Goal: Transaction & Acquisition: Book appointment/travel/reservation

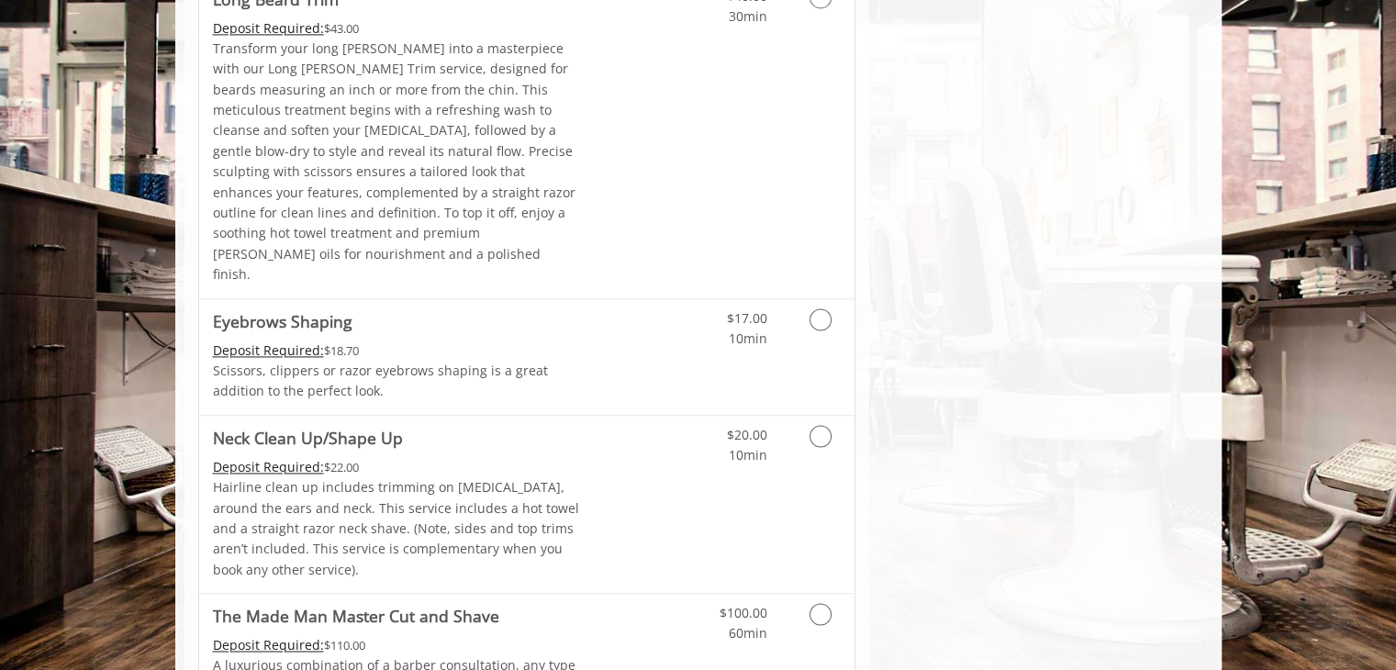
scroll to position [2741, 0]
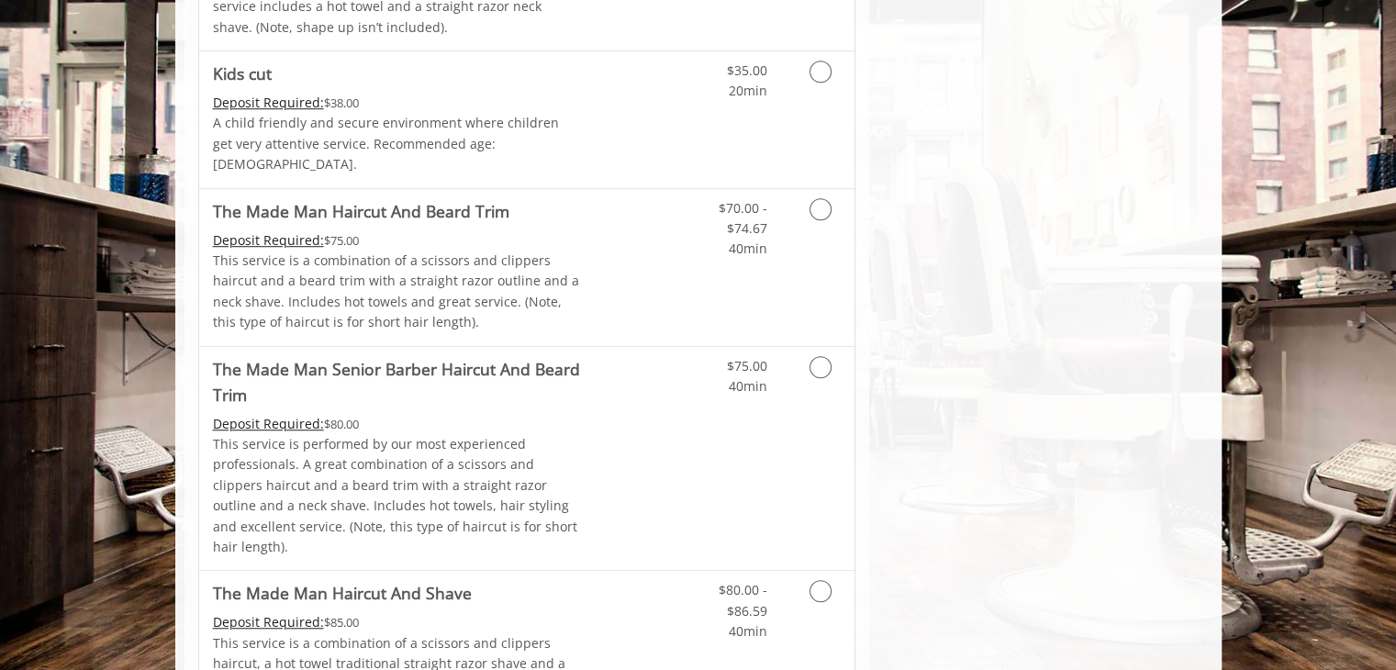
scroll to position [1208, 0]
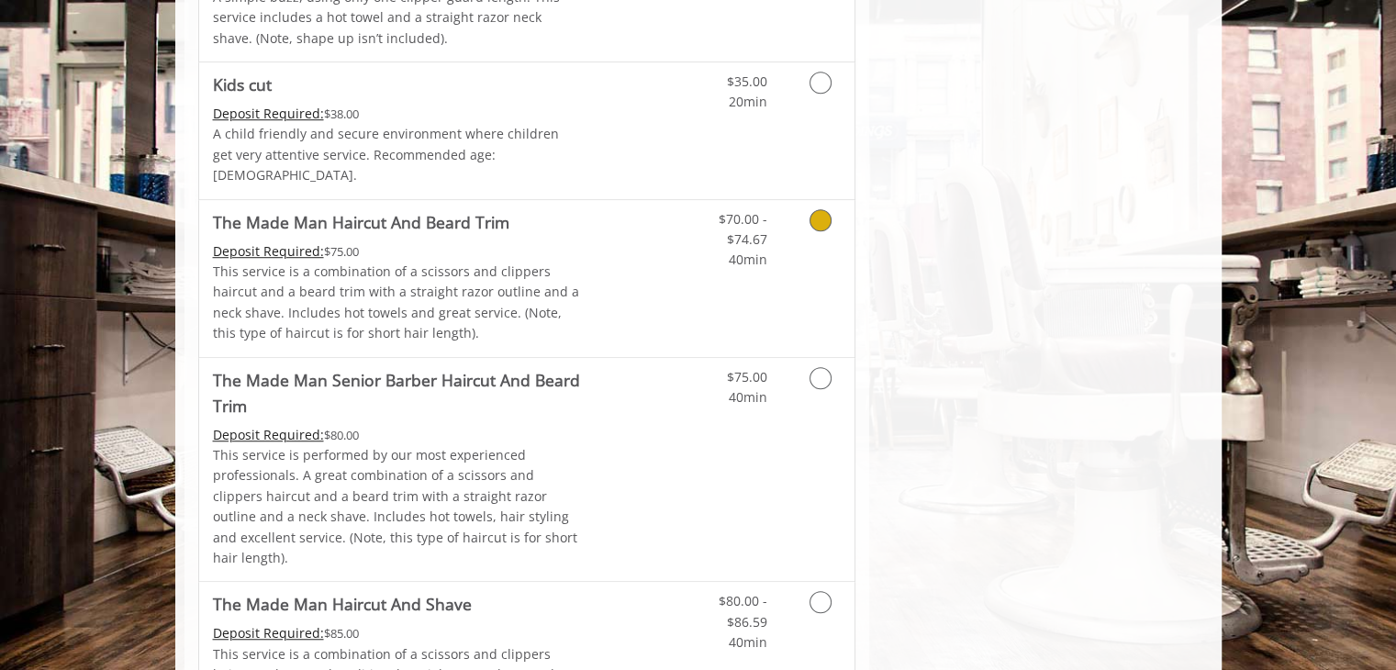
click at [624, 236] on link "Discounted Price" at bounding box center [635, 278] width 109 height 157
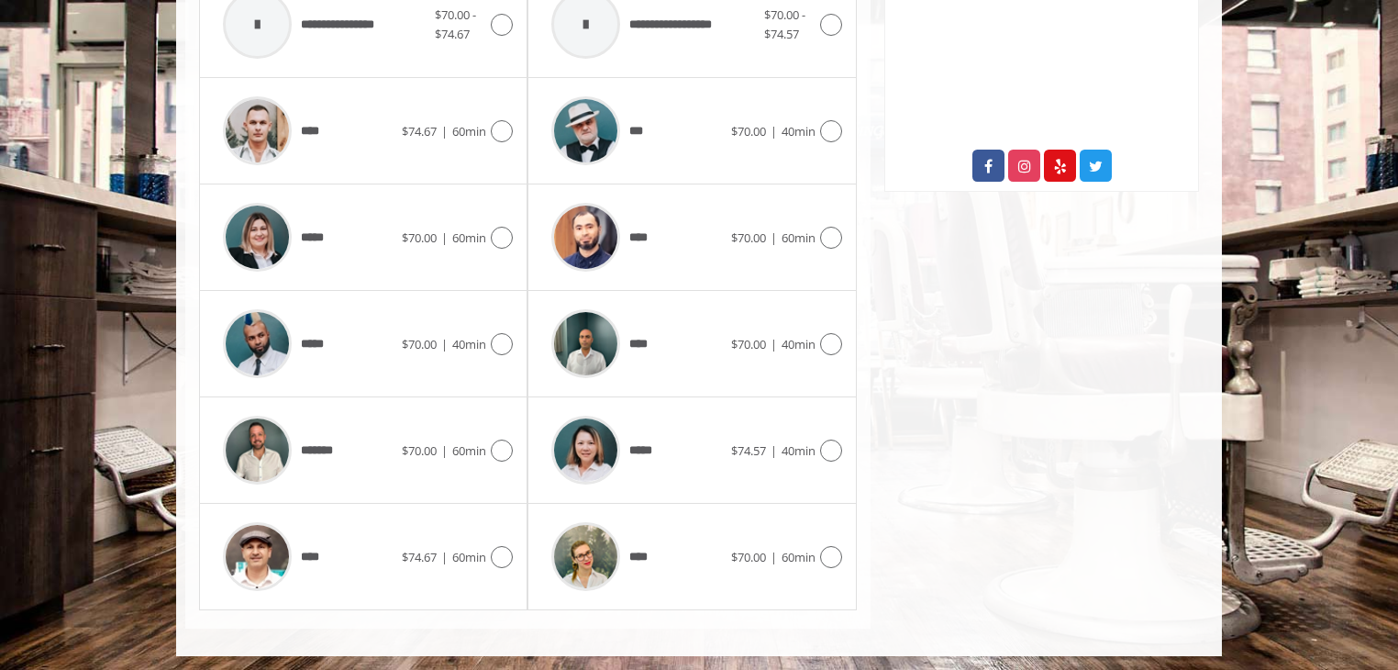
scroll to position [951, 0]
click at [374, 341] on div "*****" at bounding box center [308, 343] width 188 height 87
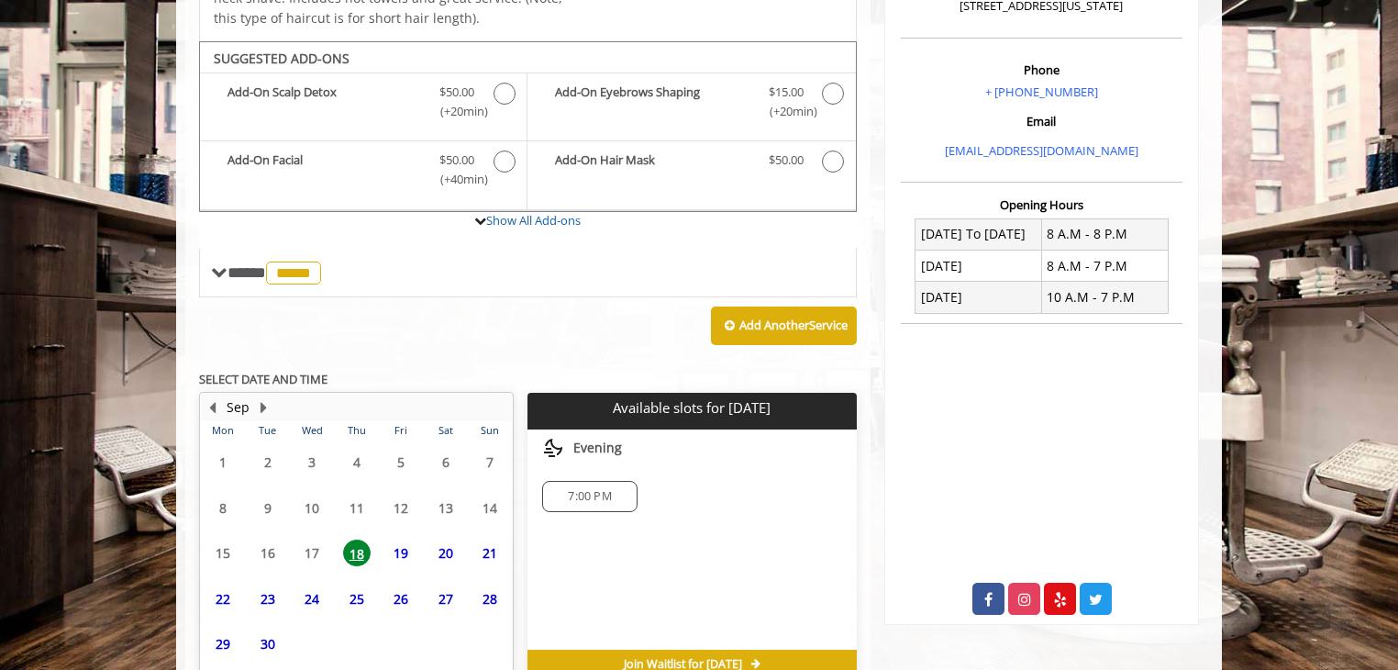
scroll to position [613, 0]
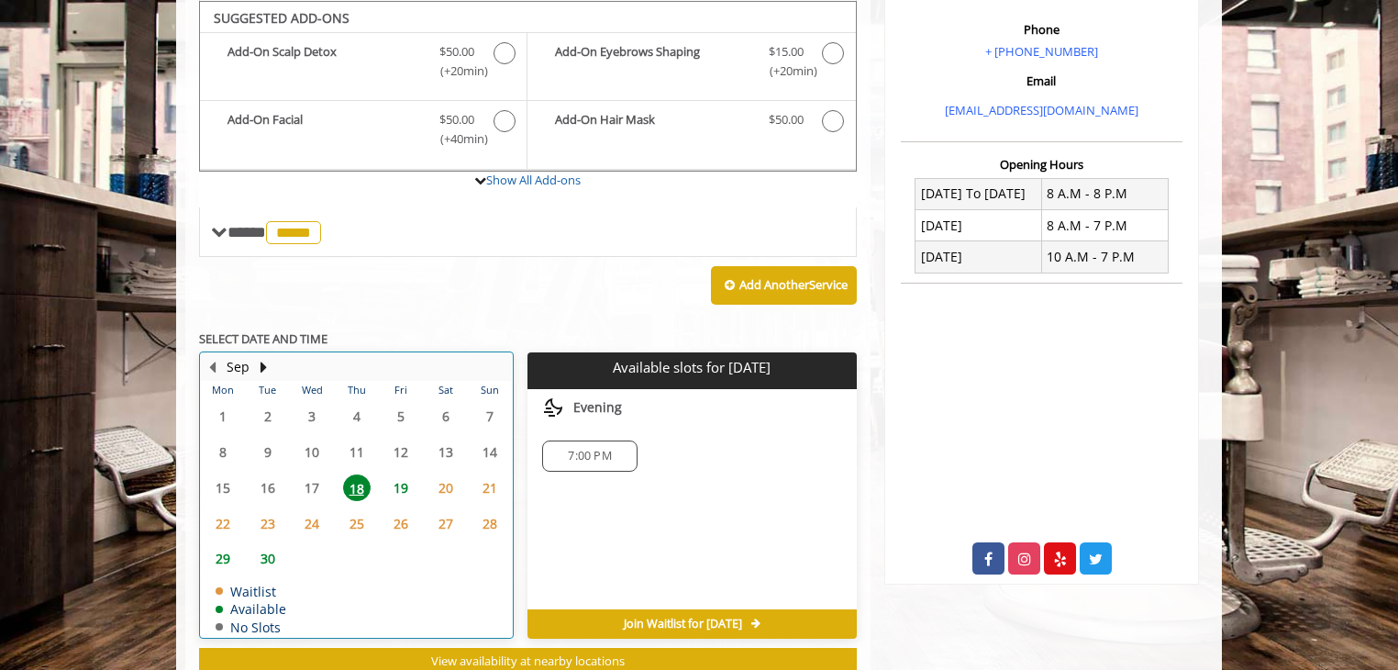
click at [398, 427] on table "Mon Tue Wed Thu Fri Sat Sun 1 2 3 4 5 6 7 8 9 10 11 12 13 14 15 16 17 18 19 20 …" at bounding box center [356, 509] width 311 height 256
click at [400, 484] on span "19" at bounding box center [401, 487] width 28 height 27
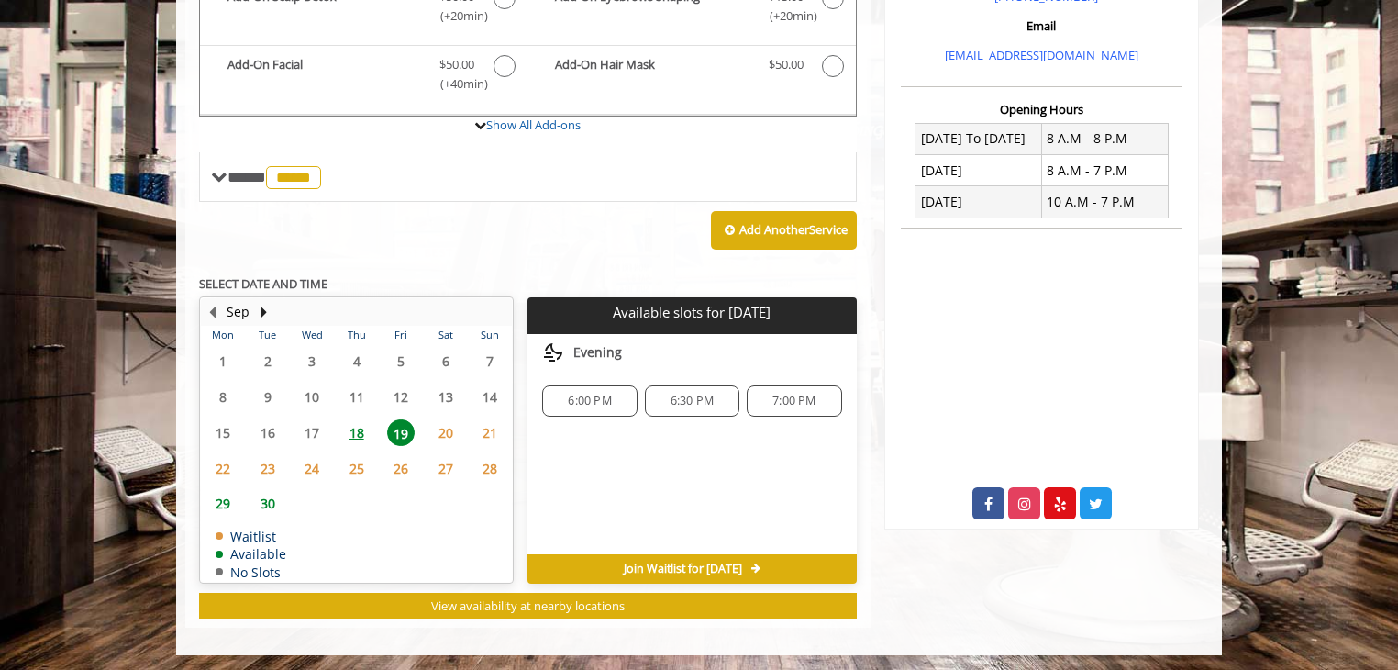
click at [357, 427] on span "18" at bounding box center [357, 432] width 28 height 27
click at [407, 423] on span "19" at bounding box center [401, 432] width 28 height 27
click at [489, 424] on span "21" at bounding box center [490, 432] width 28 height 27
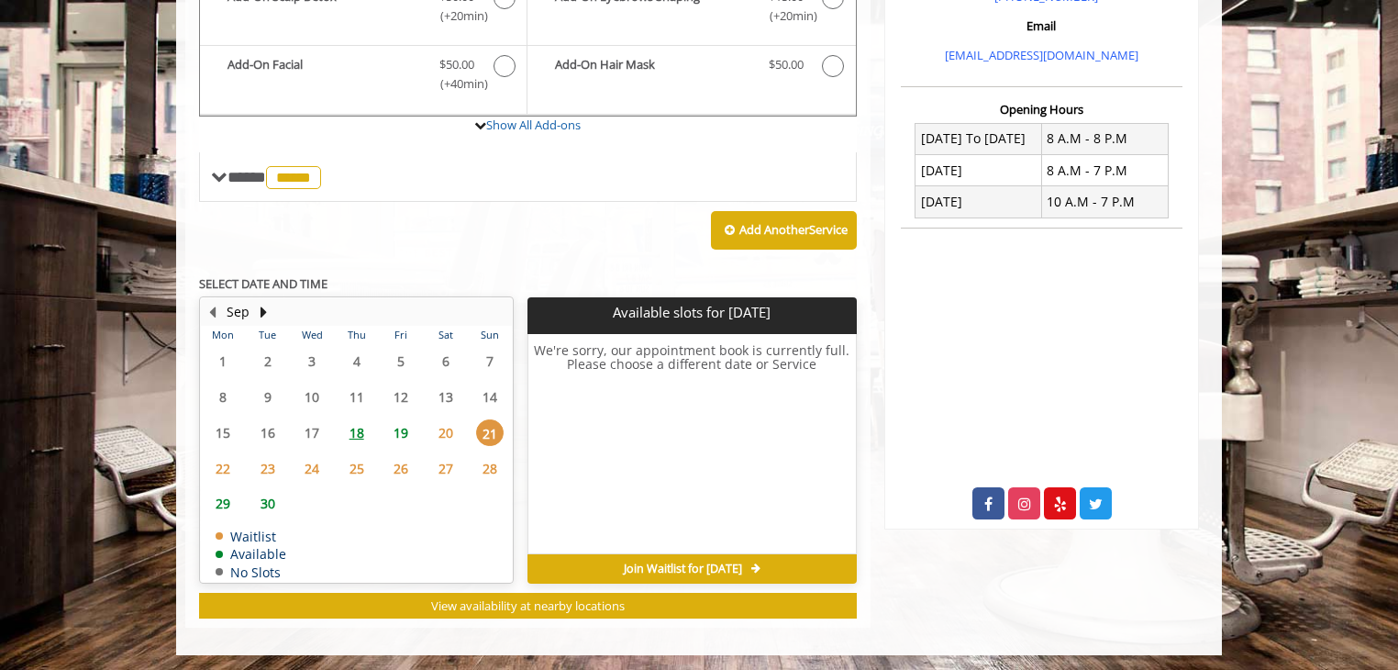
click at [441, 429] on span "20" at bounding box center [446, 432] width 28 height 27
click at [404, 426] on span "19" at bounding box center [401, 432] width 28 height 27
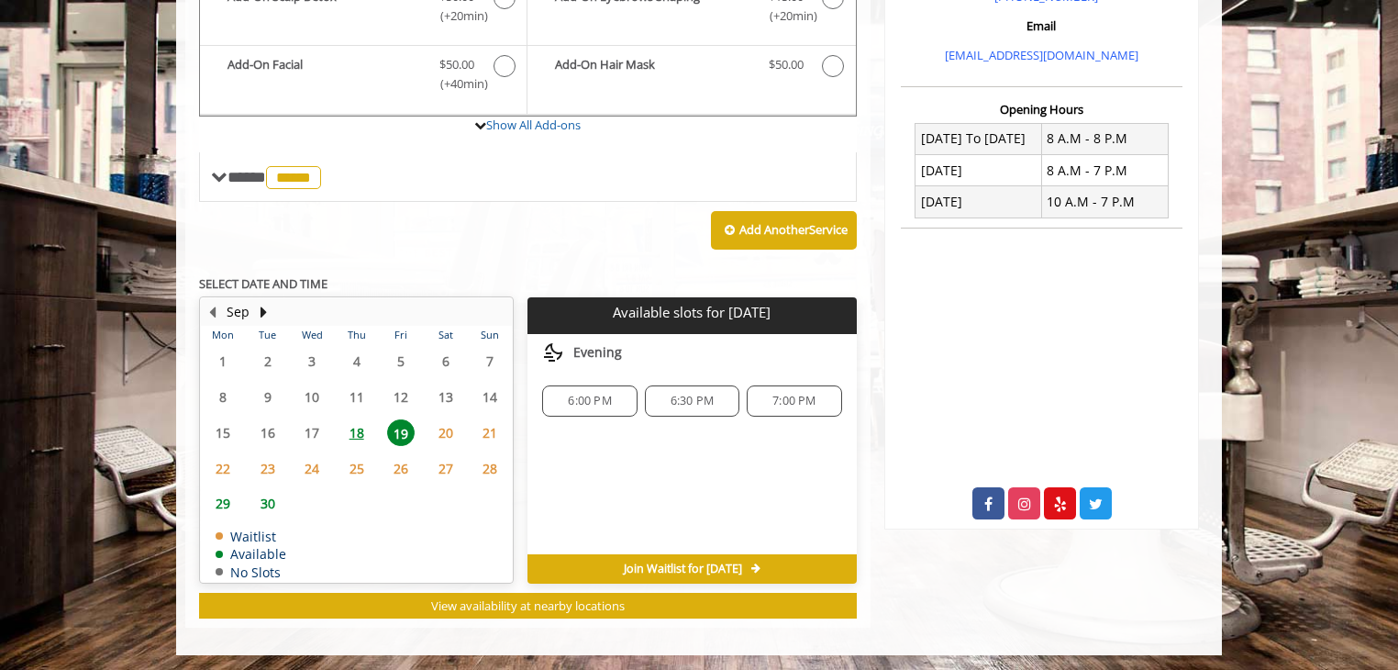
click at [450, 424] on span "20" at bounding box center [446, 432] width 28 height 27
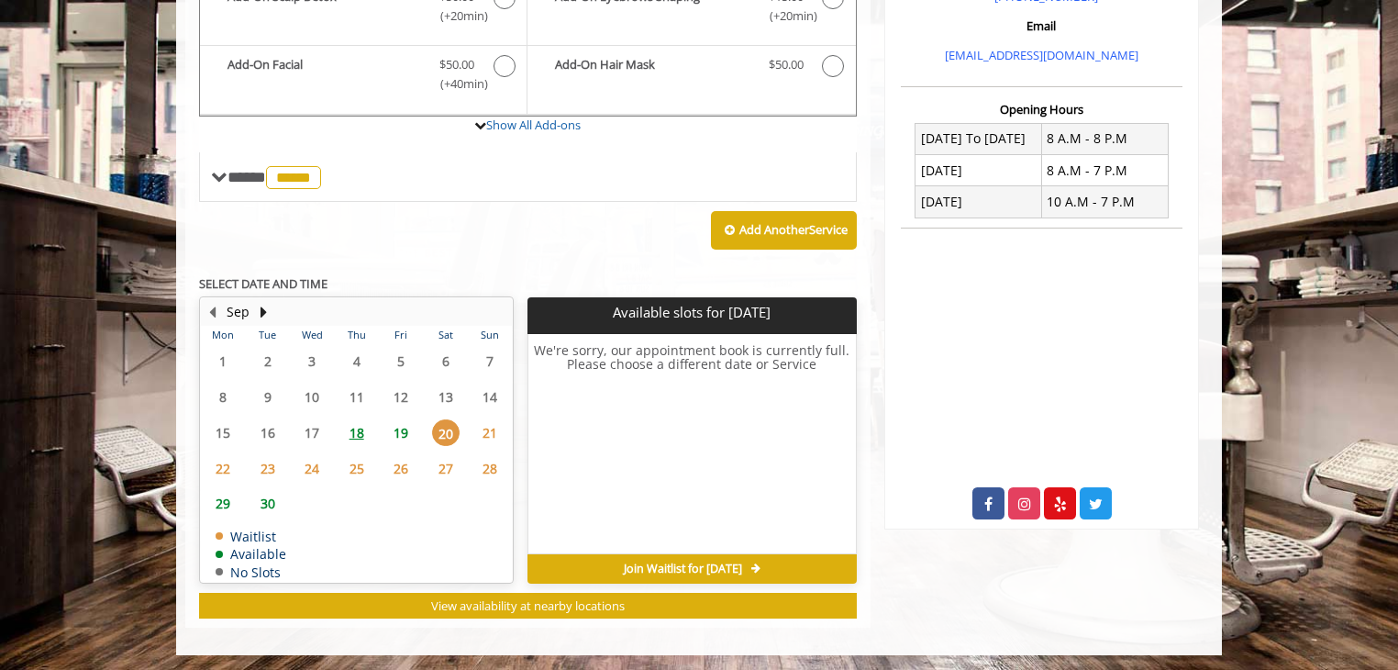
click at [361, 422] on span "18" at bounding box center [357, 432] width 28 height 27
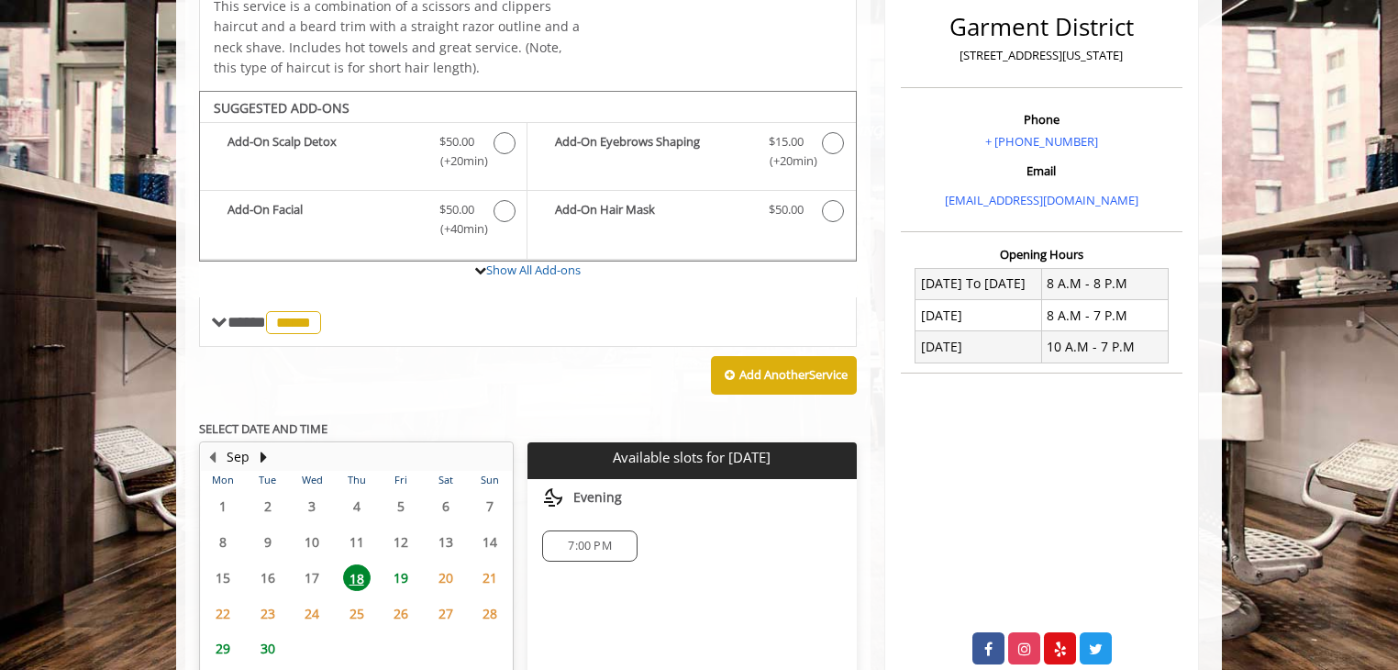
scroll to position [448, 0]
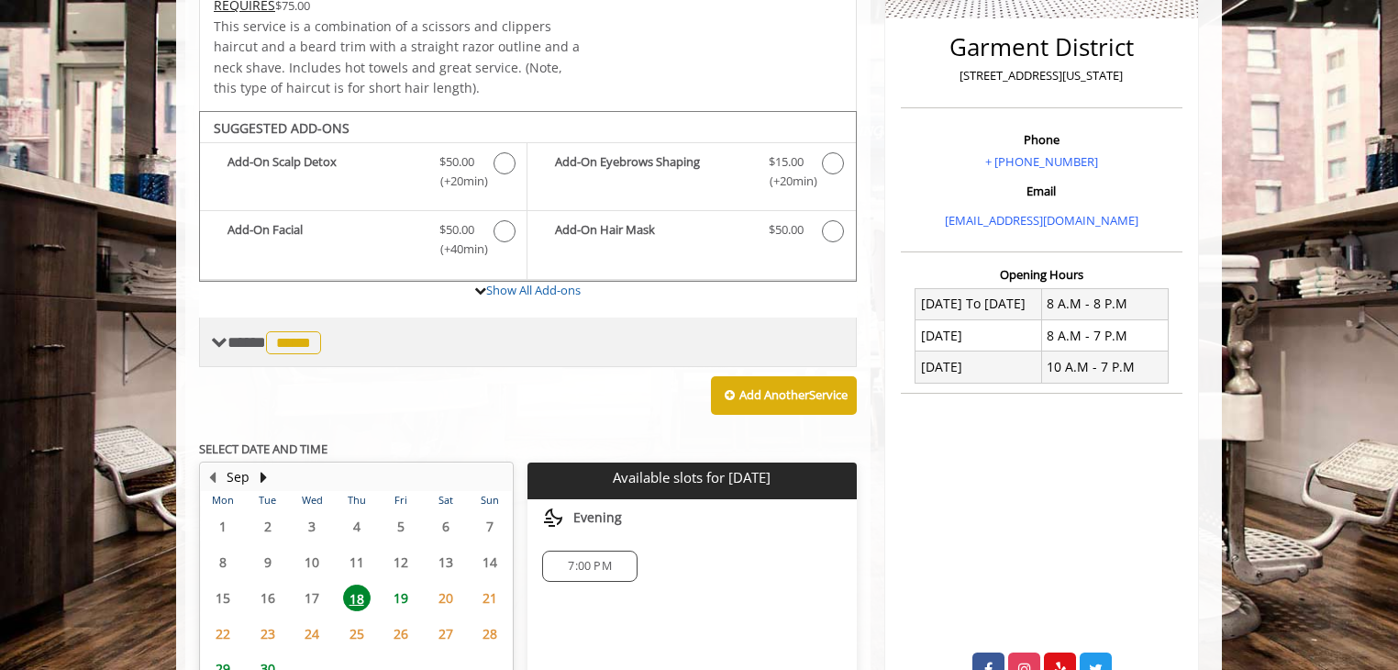
click at [230, 334] on span "**** ***** ********" at bounding box center [277, 342] width 98 height 17
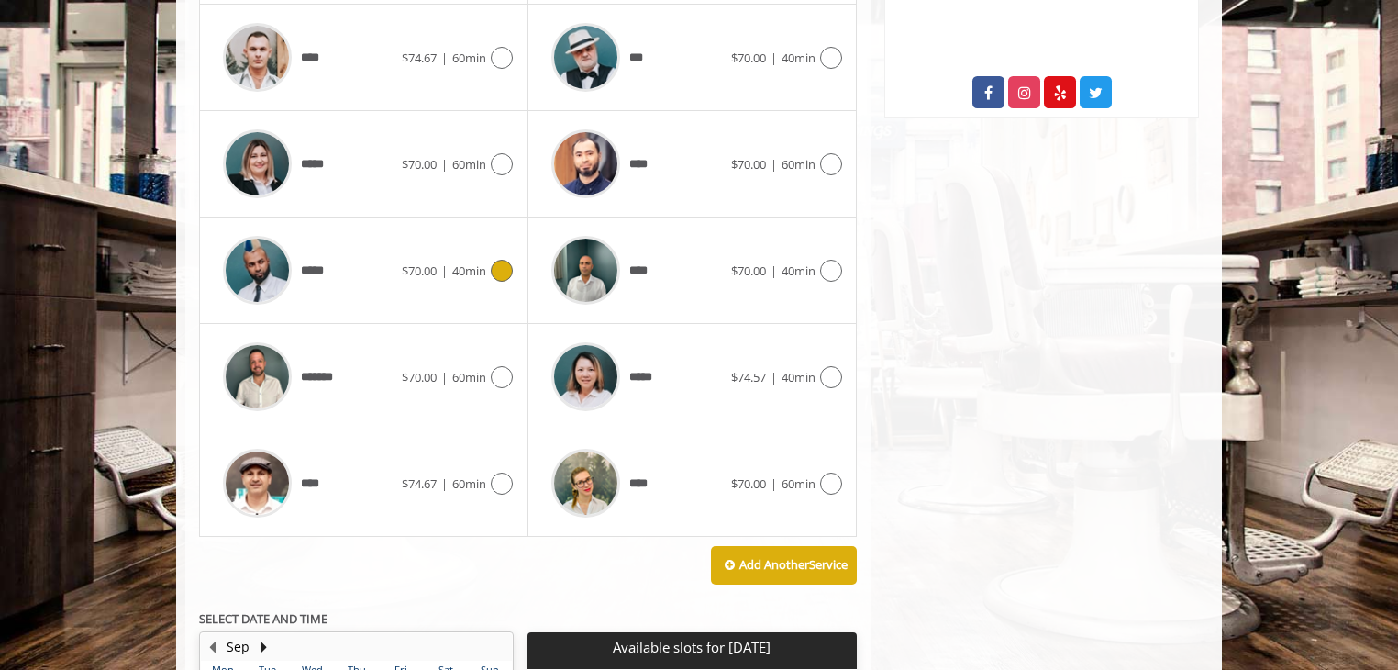
scroll to position [1009, 0]
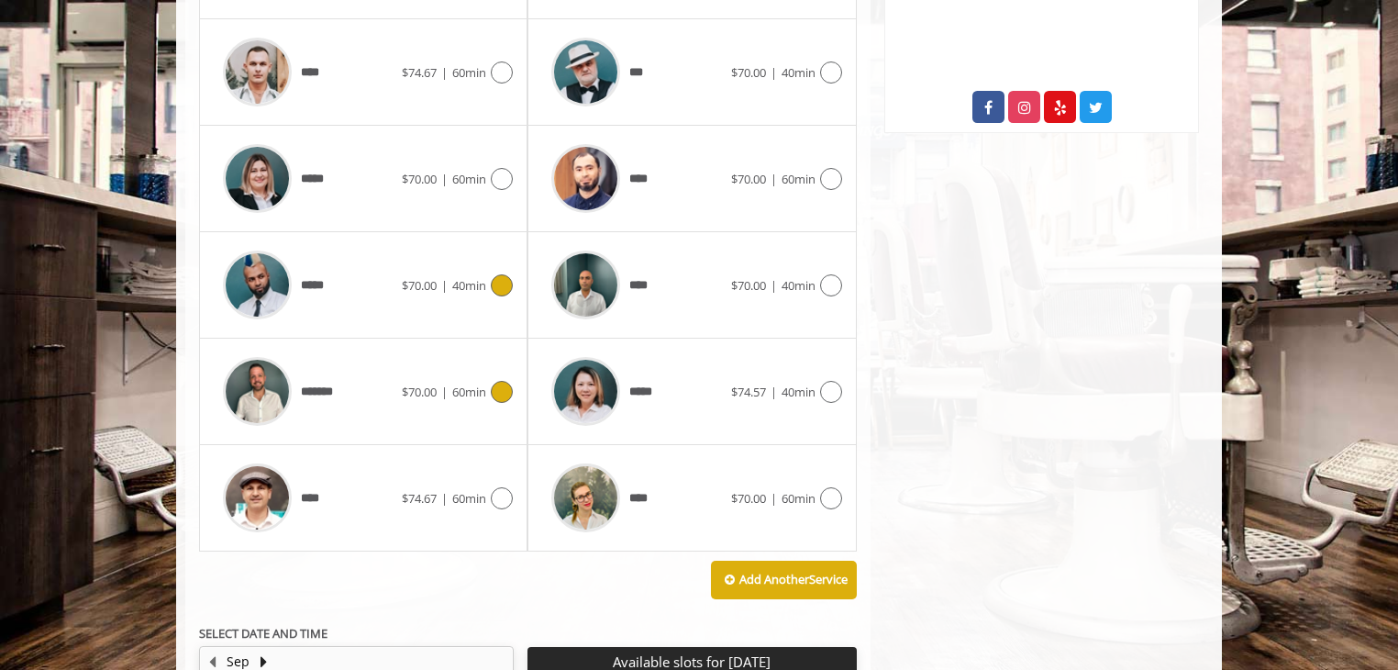
click at [330, 396] on span "*******" at bounding box center [324, 392] width 47 height 19
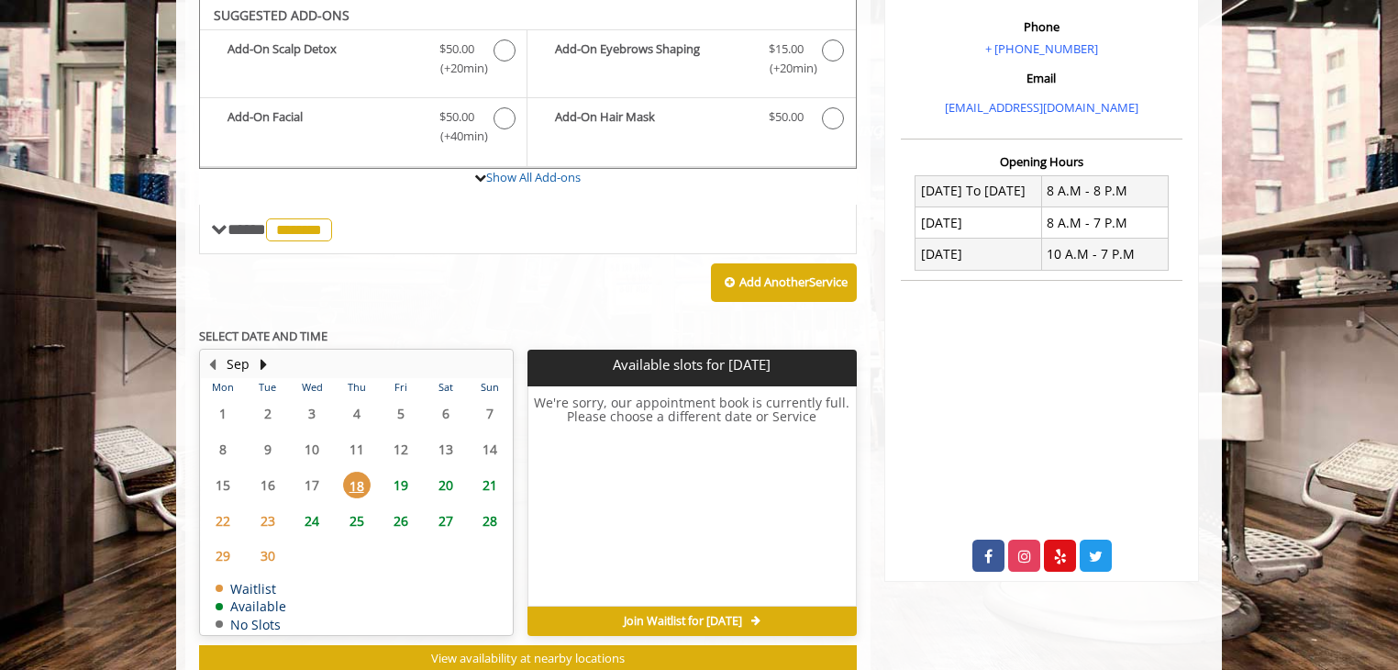
scroll to position [558, 0]
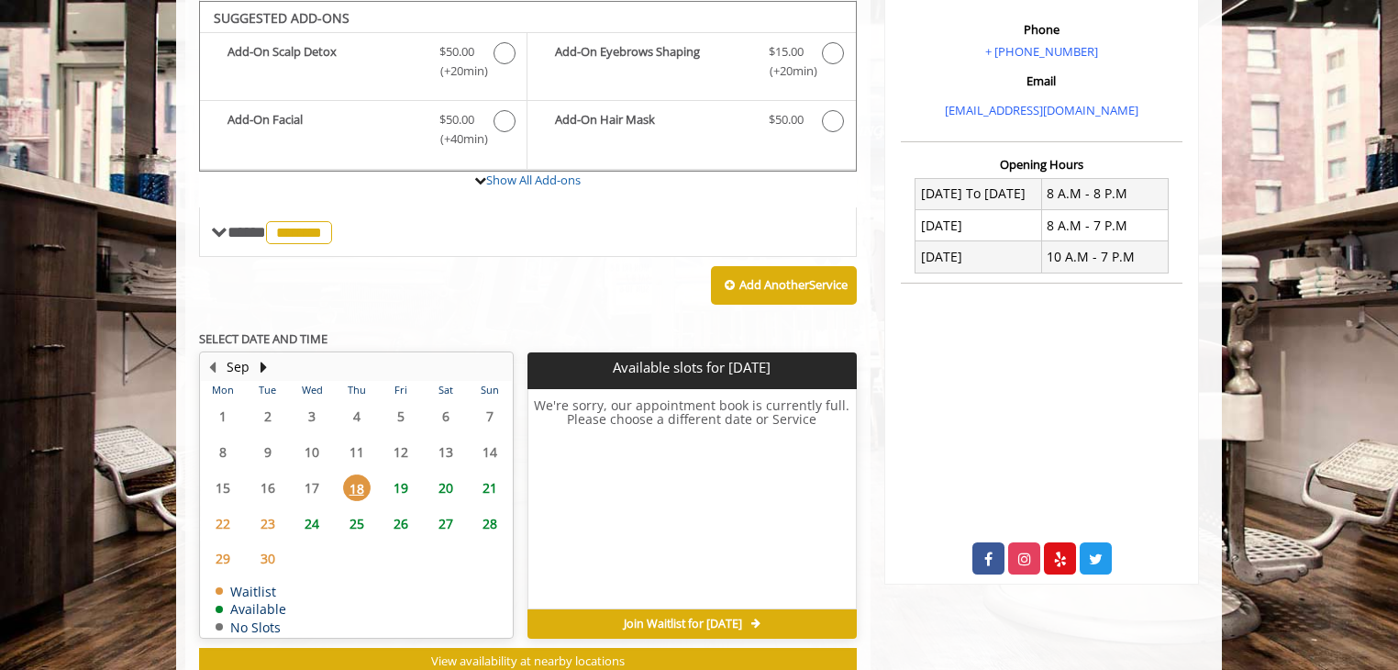
click at [403, 474] on span "19" at bounding box center [401, 487] width 28 height 27
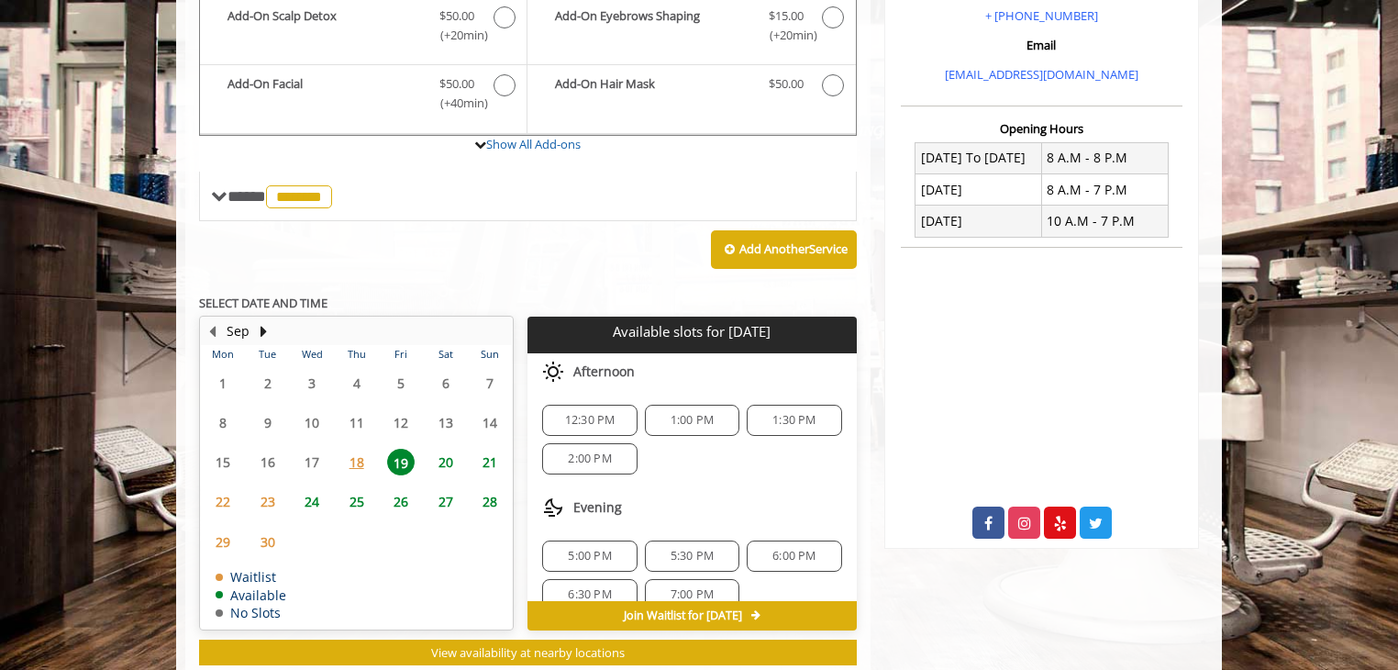
scroll to position [593, 0]
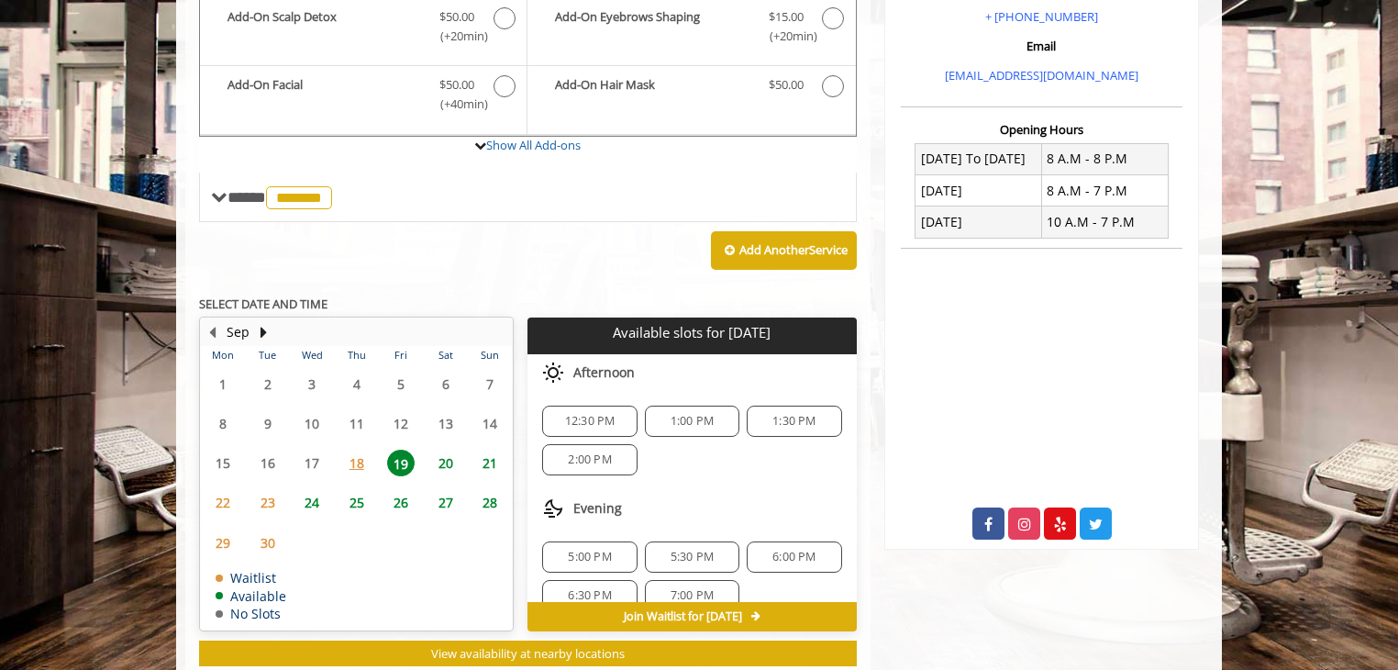
click at [440, 452] on span "20" at bounding box center [446, 463] width 28 height 27
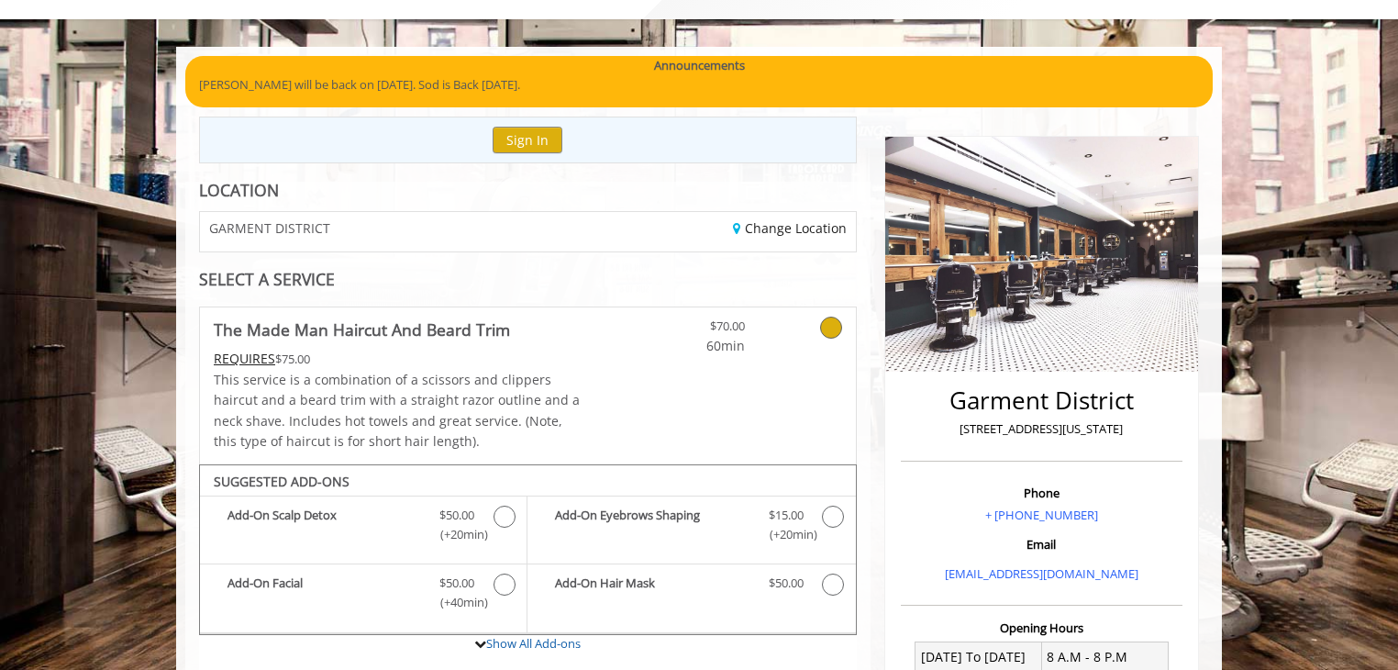
scroll to position [0, 0]
